Goal: Task Accomplishment & Management: Use online tool/utility

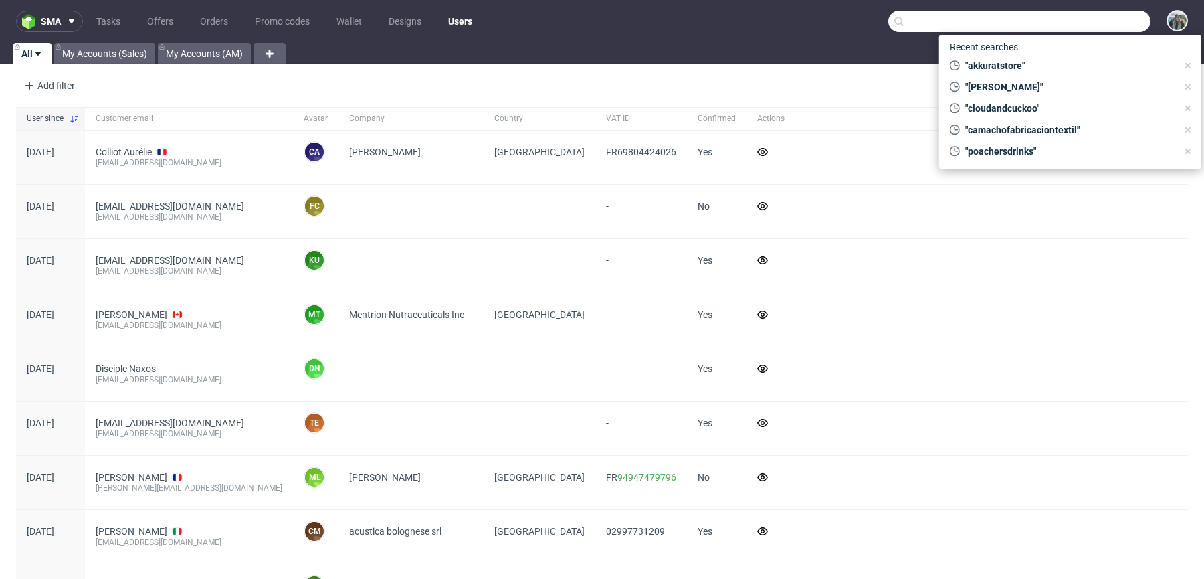
click at [1070, 13] on input "text" at bounding box center [1019, 21] width 262 height 21
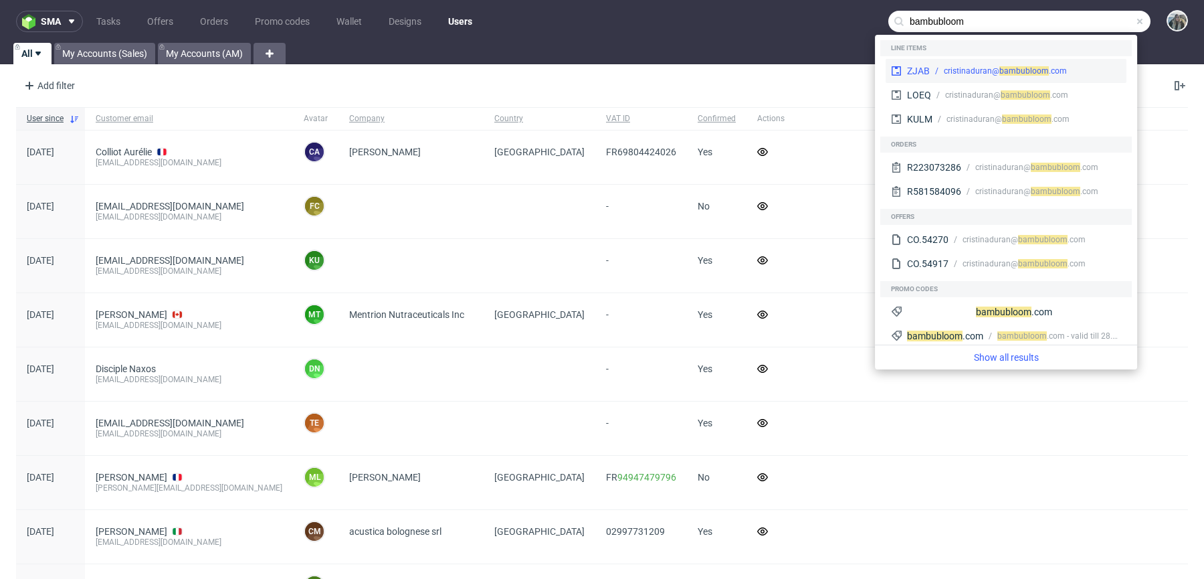
type input "bambubloom"
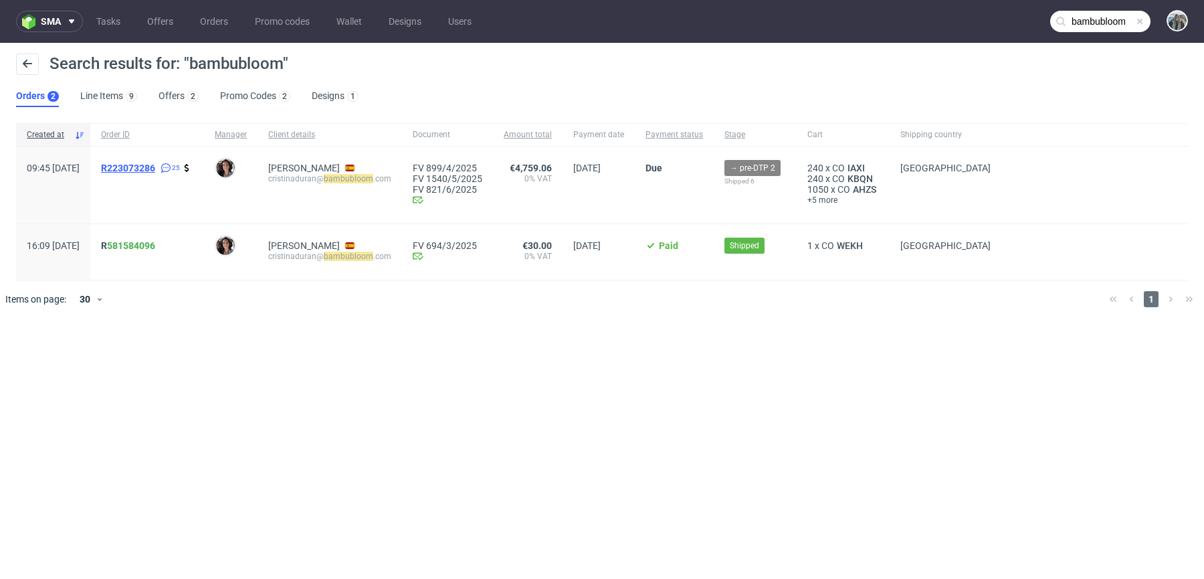
click at [155, 168] on span "R223073286" at bounding box center [128, 168] width 54 height 11
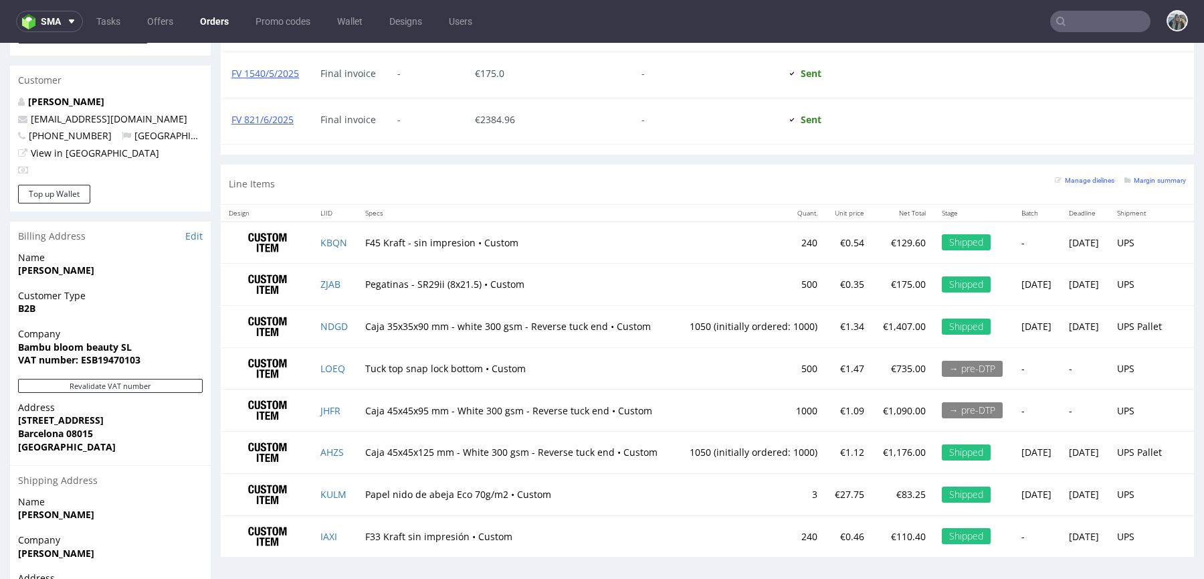
scroll to position [725, 0]
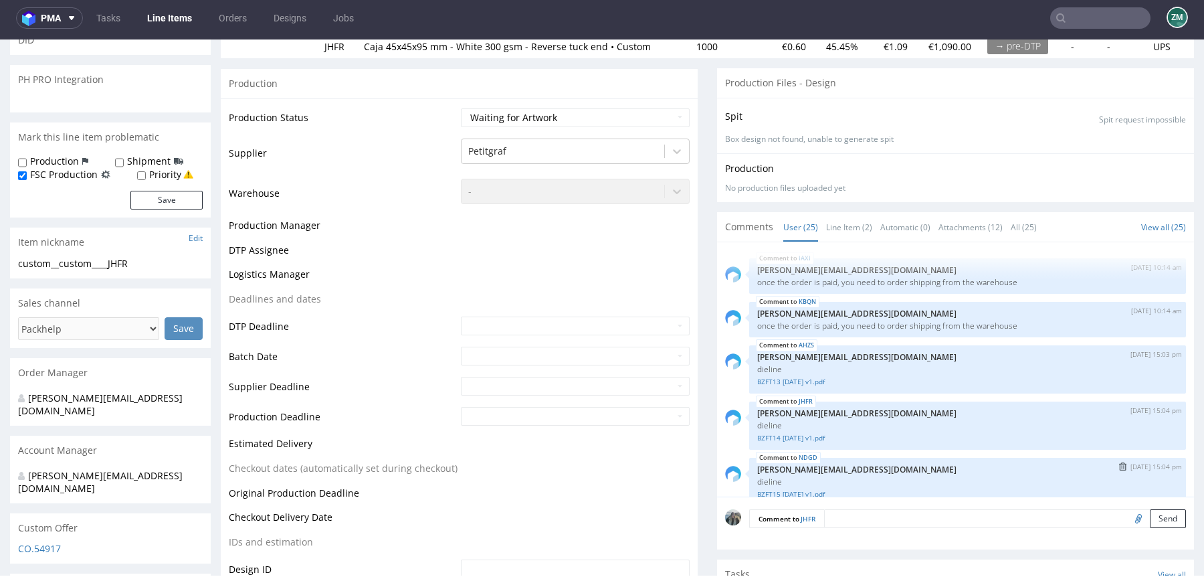
scroll to position [178, 0]
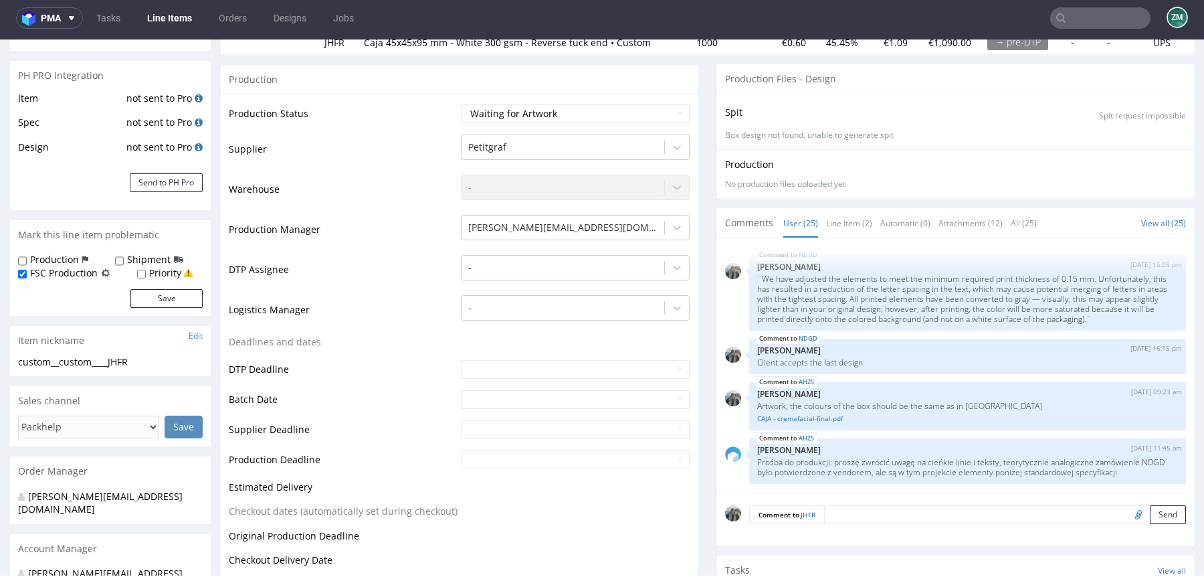
click at [1127, 516] on input "file" at bounding box center [1136, 513] width 19 height 17
type input "C:\fakepath\CAJA - sérum - final.pdf"
click at [867, 519] on textarea at bounding box center [1005, 514] width 362 height 19
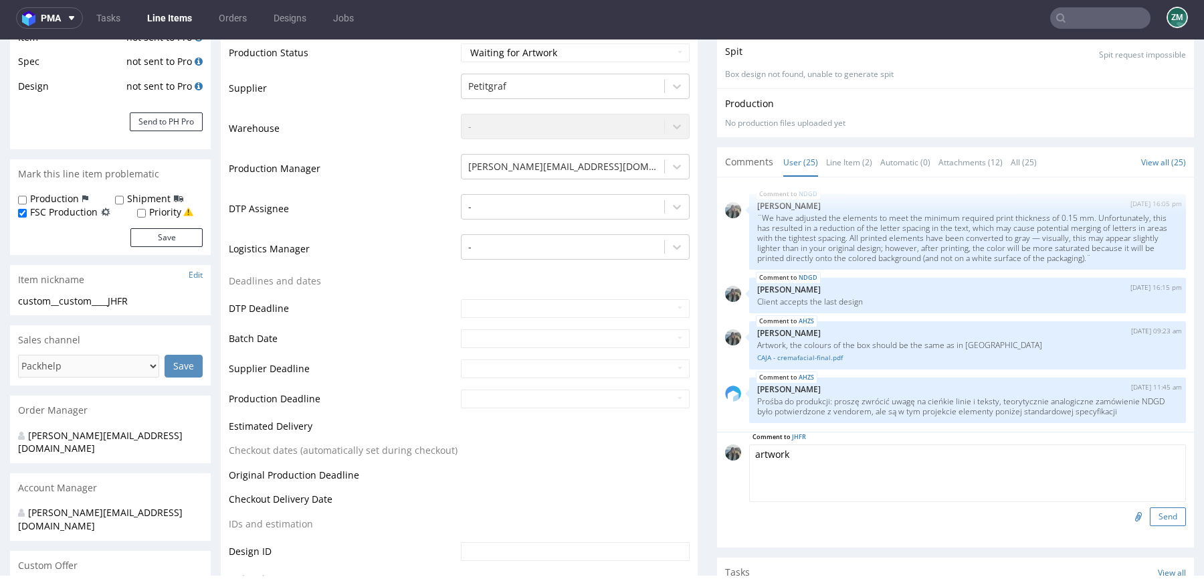
type textarea "artwork"
click at [1150, 514] on button "Send" at bounding box center [1168, 516] width 36 height 19
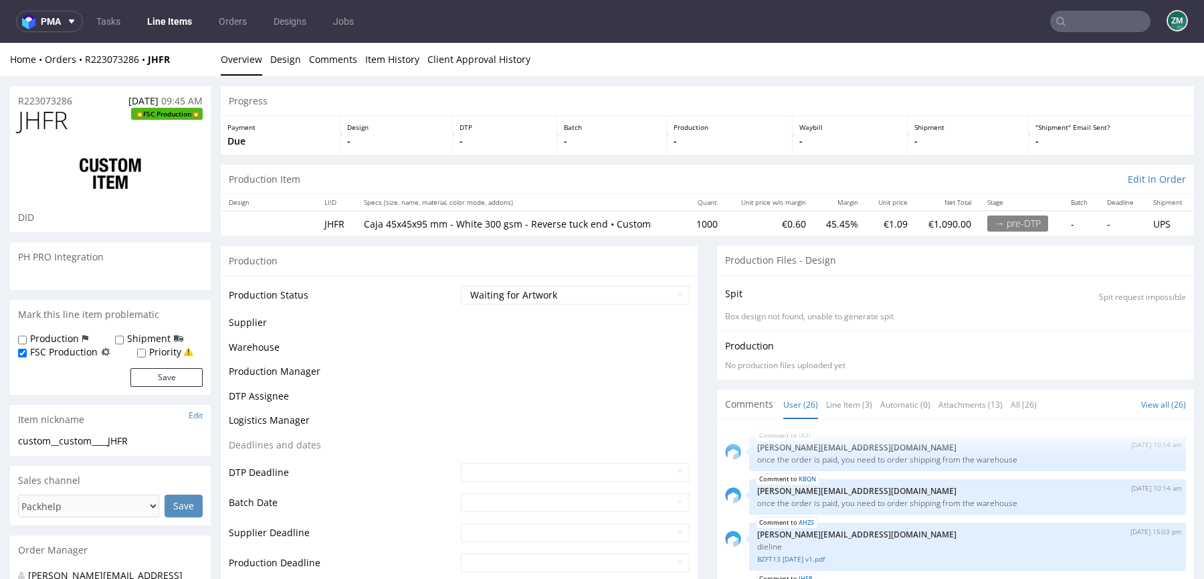
scroll to position [1215, 0]
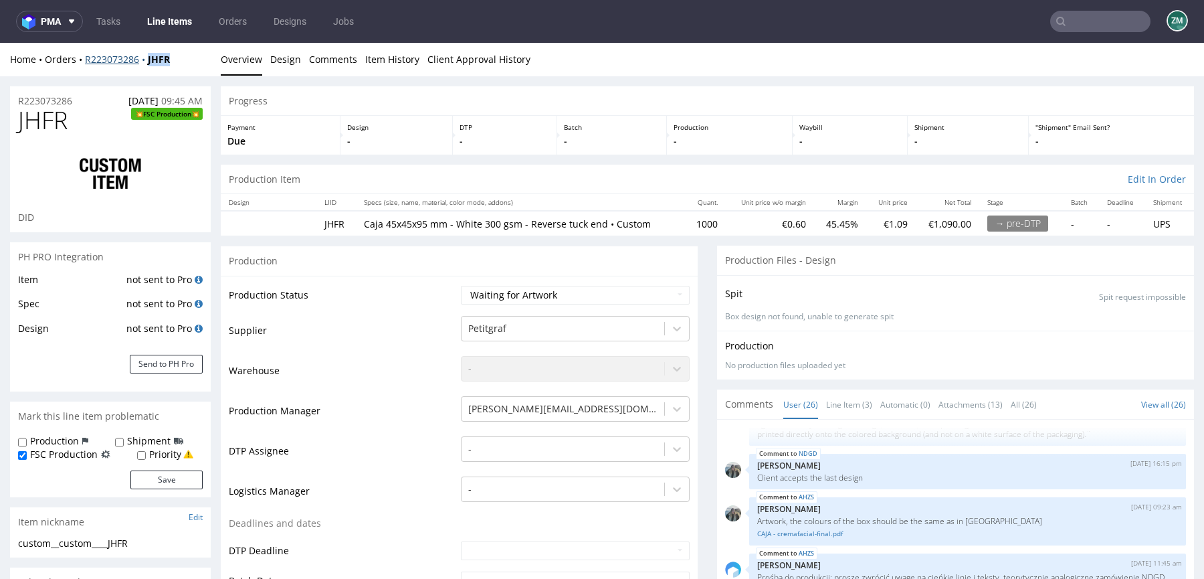
drag, startPoint x: 153, startPoint y: 68, endPoint x: 147, endPoint y: 60, distance: 9.6
click at [147, 60] on div "Home Orders R223073286 JHFR Overview Design Comments Item History Client Approv…" at bounding box center [602, 59] width 1204 height 33
copy strong "JHFR"
drag, startPoint x: 86, startPoint y: 102, endPoint x: 1, endPoint y: 102, distance: 85.6
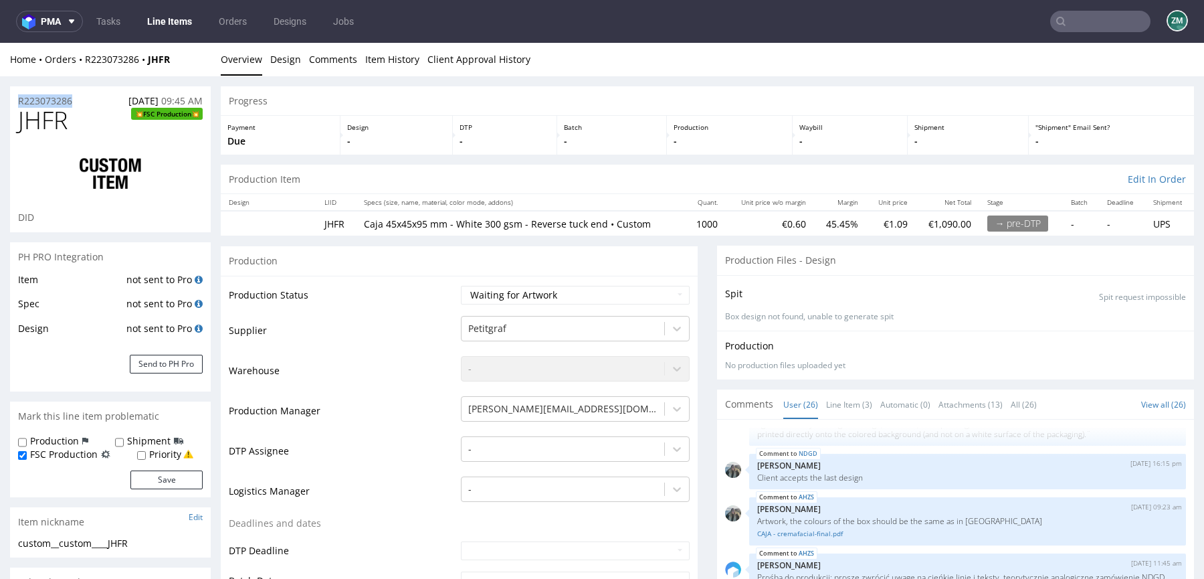
copy p "R223073286"
drag, startPoint x: 147, startPoint y: 72, endPoint x: 144, endPoint y: 60, distance: 13.0
click at [144, 60] on div "Home Orders R223073286 JHFR Overview Design Comments Item History Client Approv…" at bounding box center [602, 59] width 1204 height 33
copy strong "JHFR"
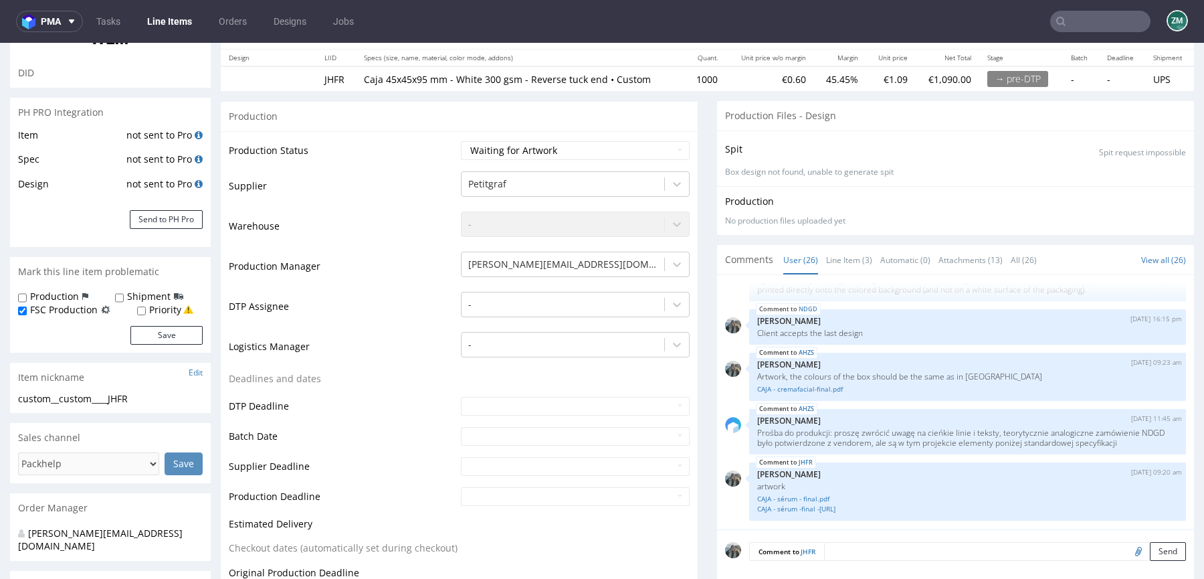
scroll to position [185, 0]
